Goal: Obtain resource: Obtain resource

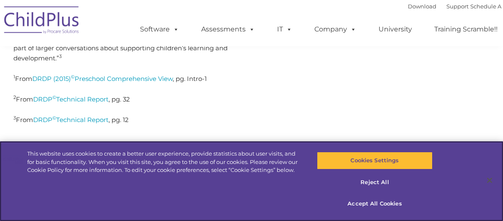
scroll to position [405, 0]
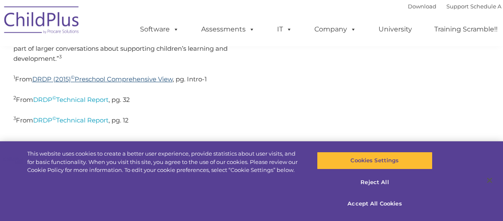
click at [159, 79] on link "DRDP (2015) © Preschool Comprehensive View" at bounding box center [102, 79] width 140 height 8
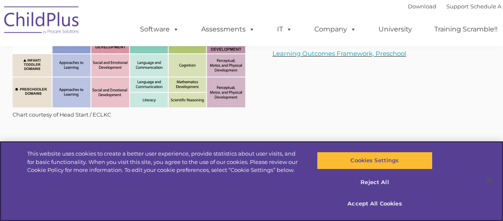
scroll to position [1242, 0]
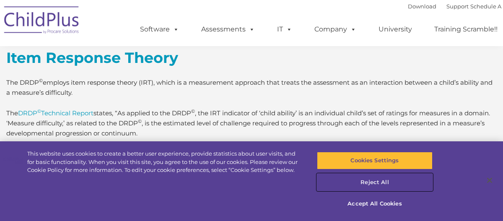
click at [382, 180] on button "Reject All" at bounding box center [375, 183] width 116 height 18
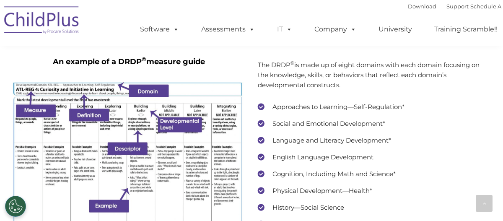
scroll to position [1615, 0]
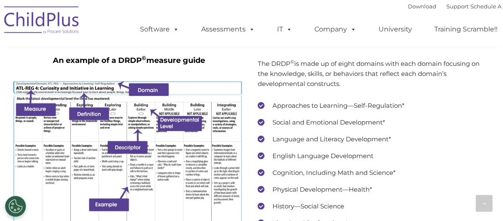
click at [216, 100] on img at bounding box center [129, 166] width 233 height 170
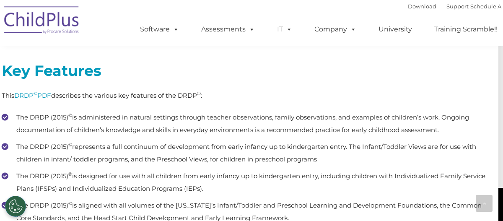
scroll to position [2398, 0]
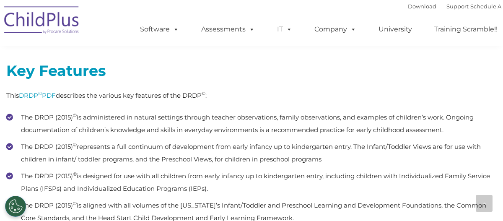
click at [54, 91] on p "This DRDP © PDF describes the various key features of the DRDP © :" at bounding box center [251, 96] width 490 height 10
click at [54, 94] on link "DRDP © PDF" at bounding box center [37, 95] width 37 height 8
